Goal: Information Seeking & Learning: Learn about a topic

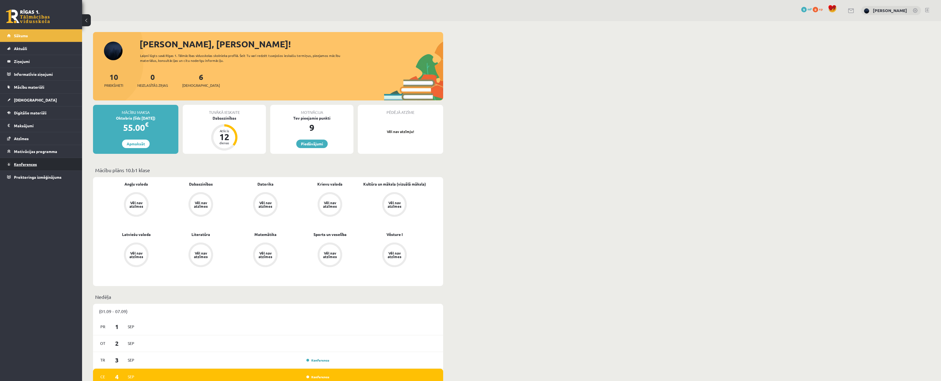
click at [30, 164] on span "Konferences" at bounding box center [25, 164] width 23 height 5
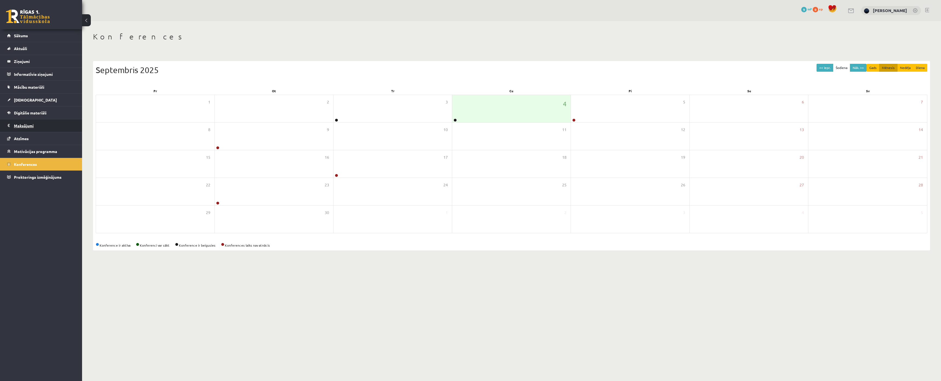
click at [27, 128] on legend "Maksājumi 0" at bounding box center [44, 125] width 61 height 13
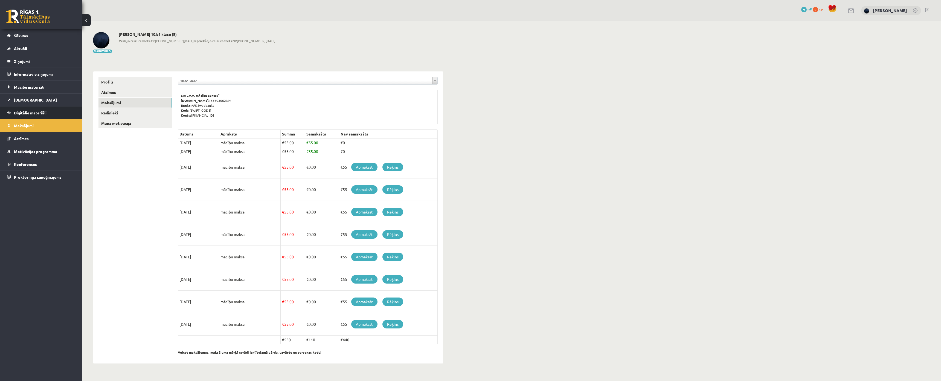
click at [28, 110] on link "Digitālie materiāli" at bounding box center [41, 112] width 68 height 13
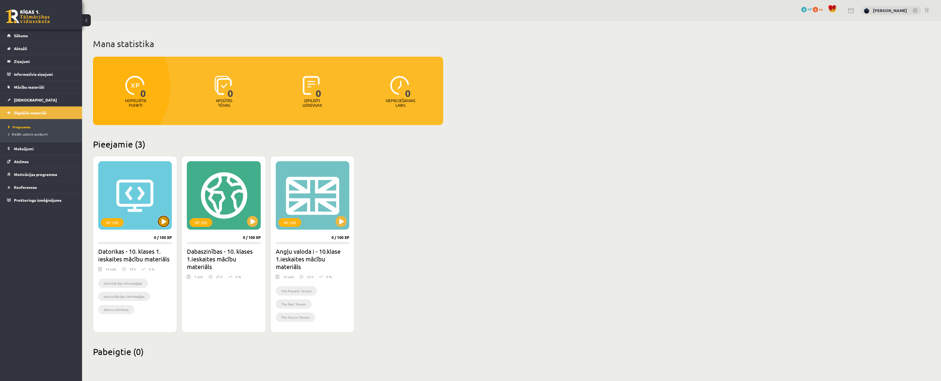
click at [164, 218] on button at bounding box center [163, 221] width 11 height 11
click at [138, 161] on div "XP 100" at bounding box center [135, 195] width 74 height 68
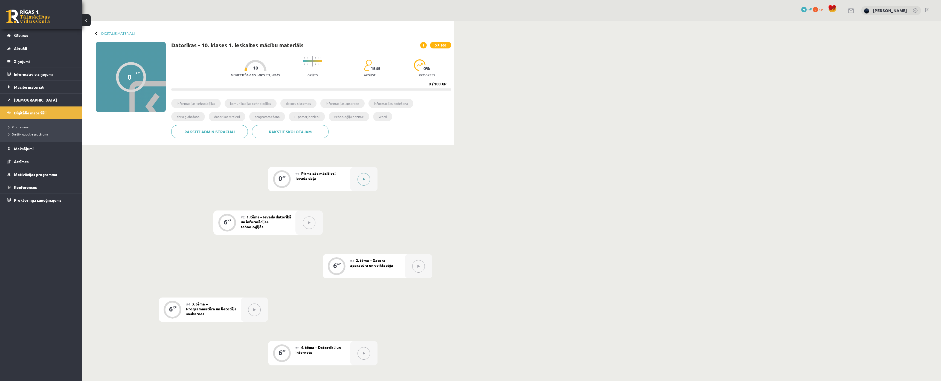
click at [366, 179] on button at bounding box center [364, 179] width 13 height 13
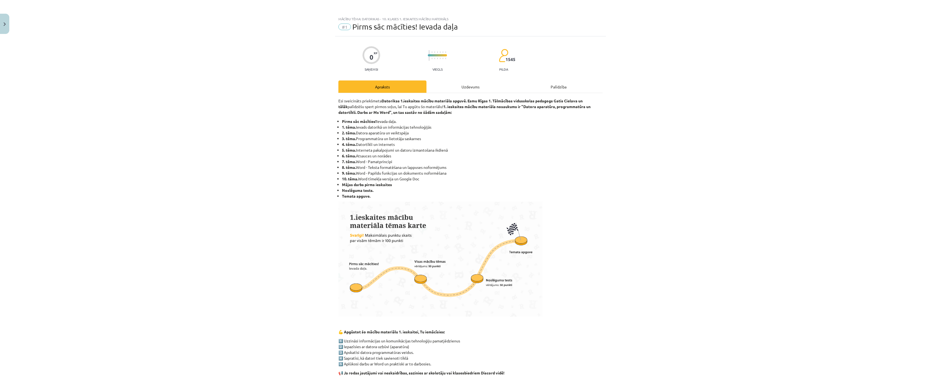
click at [849, 51] on div "Mācību tēma: Datorikas - 10. klases 1. ieskaites mācību materiāls #1 Pirms sāc …" at bounding box center [470, 190] width 941 height 381
click at [876, 45] on div "Mācību tēma: Datorikas - 10. klases 1. ieskaites mācību materiāls #1 Pirms sāc …" at bounding box center [470, 190] width 941 height 381
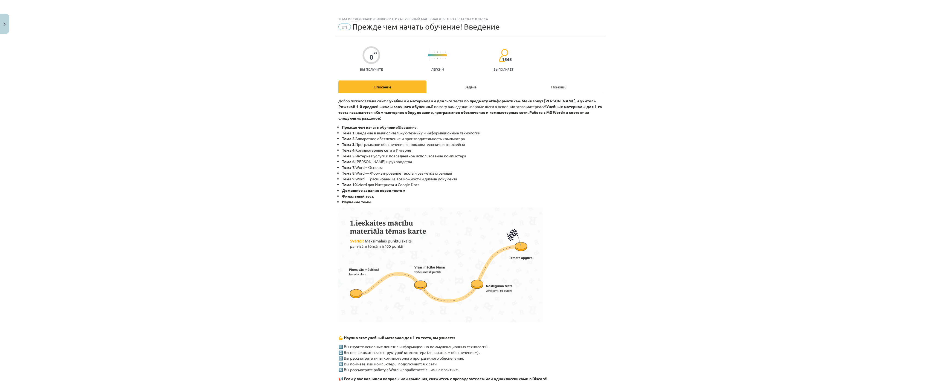
click at [778, 85] on div "Тема исследования: Информатика - учебный материал для 1-го теста 10-го класса #…" at bounding box center [470, 190] width 941 height 381
click at [464, 89] on div "Задача" at bounding box center [471, 86] width 88 height 12
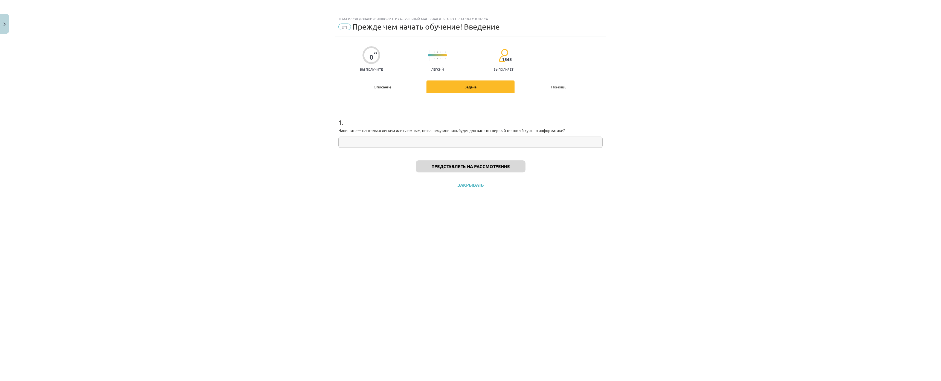
click at [396, 82] on div "Описание" at bounding box center [382, 86] width 88 height 12
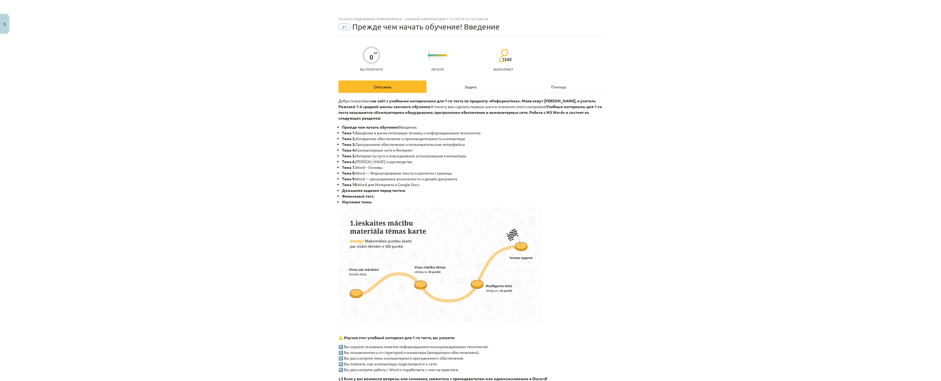
click at [454, 85] on div "Задача" at bounding box center [471, 86] width 88 height 12
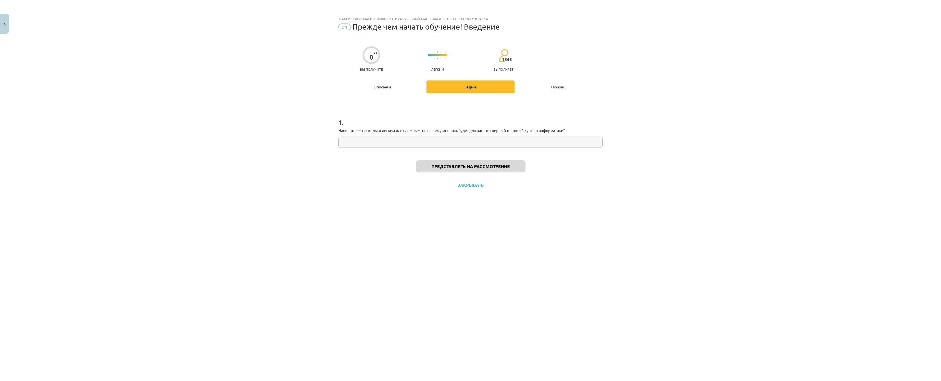
click at [560, 85] on font "Помощь" at bounding box center [558, 86] width 15 height 5
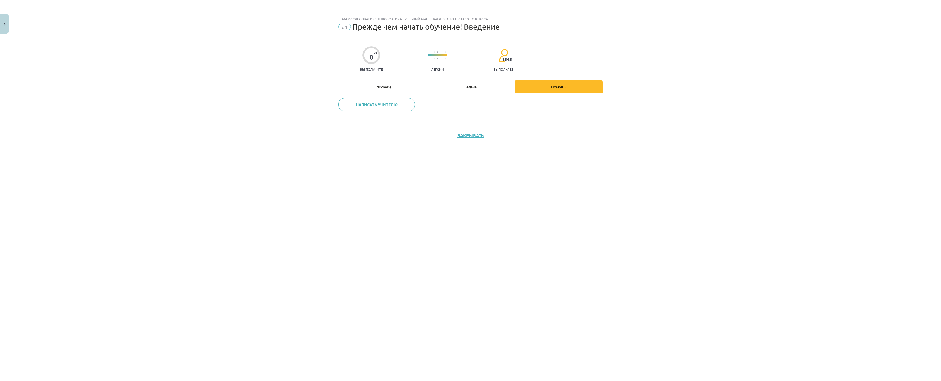
click at [384, 88] on font "Описание" at bounding box center [383, 86] width 18 height 5
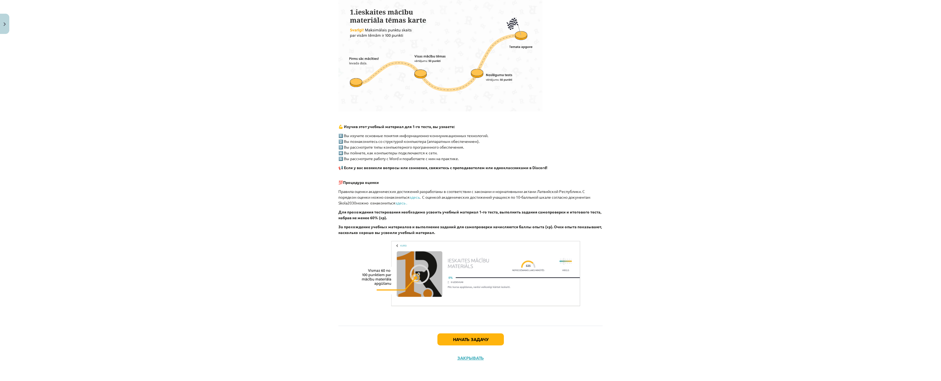
scroll to position [244, 0]
drag, startPoint x: 370, startPoint y: 95, endPoint x: 504, endPoint y: 93, distance: 134.4
click at [502, 124] on p "💪 Изучив этот учебный материал для 1-го теста, вы узнаете:" at bounding box center [470, 127] width 264 height 6
click at [421, 138] on div "Добро пожаловать на сайт с учебными материалами для 1-го теста по предмету «Инф…" at bounding box center [470, 102] width 264 height 430
click at [543, 165] on font "📢 Если у вас возникли вопросы или сомнения, свяжитесь с преподавателем или одно…" at bounding box center [442, 167] width 209 height 5
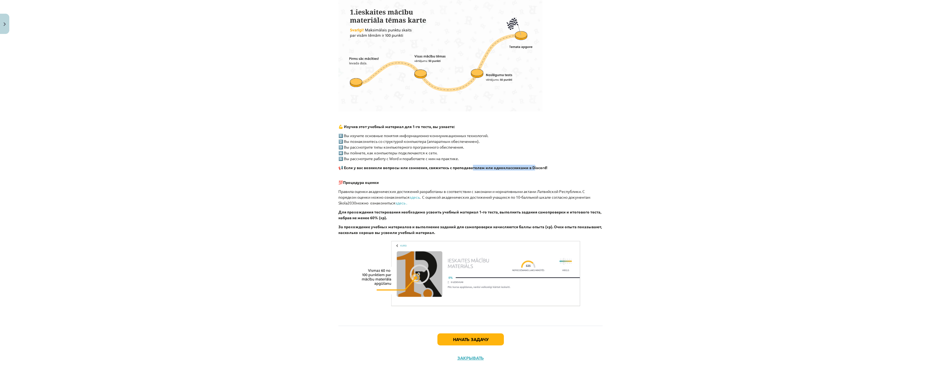
drag, startPoint x: 472, startPoint y: 133, endPoint x: 535, endPoint y: 131, distance: 63.5
click at [535, 131] on div "Добро пожаловать на сайт с учебными материалами для 1-го теста по предмету «Инф…" at bounding box center [470, 102] width 264 height 430
click at [558, 128] on div "Добро пожаловать на сайт с учебными материалами для 1-го теста по предмету «Инф…" at bounding box center [470, 102] width 264 height 430
click at [392, 165] on font "📢 Если у вас возникли вопросы или сомнения, свяжитесь с преподавателем или одно…" at bounding box center [442, 167] width 209 height 5
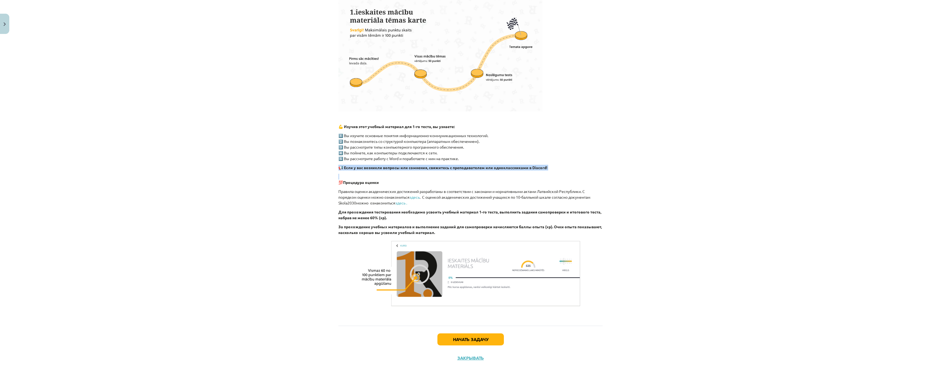
click at [392, 165] on font "📢 Если у вас возникли вопросы или сомнения, свяжитесь с преподавателем или одно…" at bounding box center [442, 167] width 209 height 5
click at [528, 165] on font "📢 Если у вас возникли вопросы или сомнения, свяжитесь с преподавателем или одно…" at bounding box center [442, 167] width 209 height 5
click at [536, 165] on font "📢 Если у вас возникли вопросы или сомнения, свяжитесь с преподавателем или одно…" at bounding box center [442, 167] width 209 height 5
